Goal: Find specific page/section: Find specific page/section

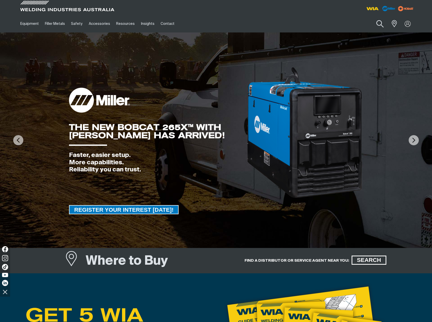
click at [380, 22] on button "Search products" at bounding box center [379, 24] width 21 height 14
click at [401, 22] on div at bounding box center [407, 24] width 14 height 10
click at [376, 34] on link "Partner Login" at bounding box center [387, 33] width 56 height 9
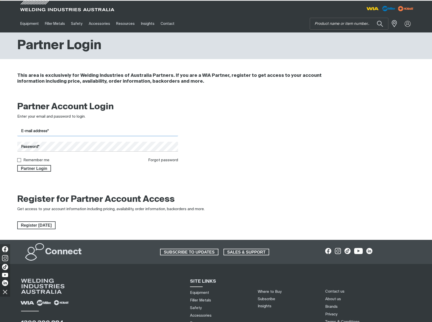
type input "[PERSON_NAME][EMAIL_ADDRESS][DOMAIN_NAME]"
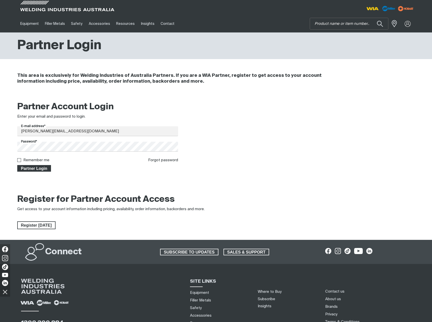
click at [33, 169] on span "Partner Login" at bounding box center [34, 168] width 33 height 7
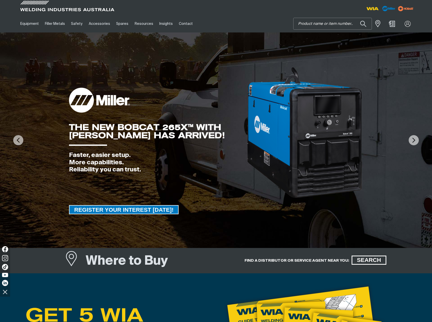
click at [327, 28] on input "Search" at bounding box center [332, 23] width 78 height 11
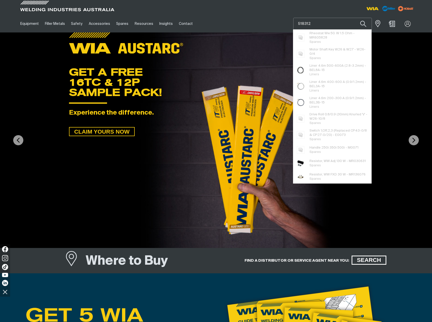
drag, startPoint x: 320, startPoint y: 25, endPoint x: 291, endPoint y: 28, distance: 28.7
click at [291, 28] on div "Equipment Stick Welders TIG Welders MIG Welders Multi-Process Welders Engine Dr…" at bounding box center [215, 23] width 397 height 17
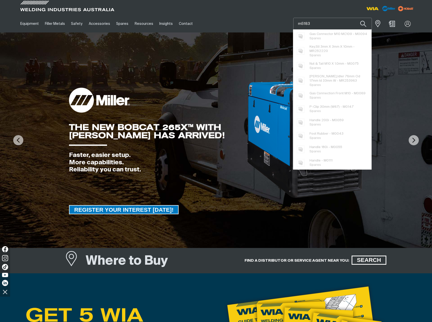
drag, startPoint x: 311, startPoint y: 23, endPoint x: 296, endPoint y: 23, distance: 15.0
click at [296, 23] on input "m5183" at bounding box center [332, 23] width 78 height 11
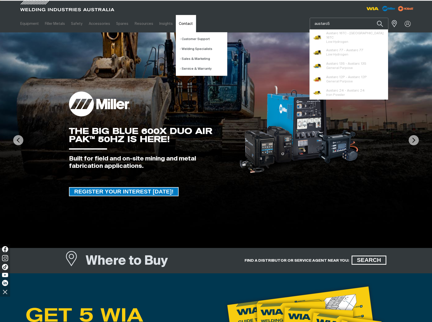
type input "austarc5"
